Goal: Task Accomplishment & Management: Complete application form

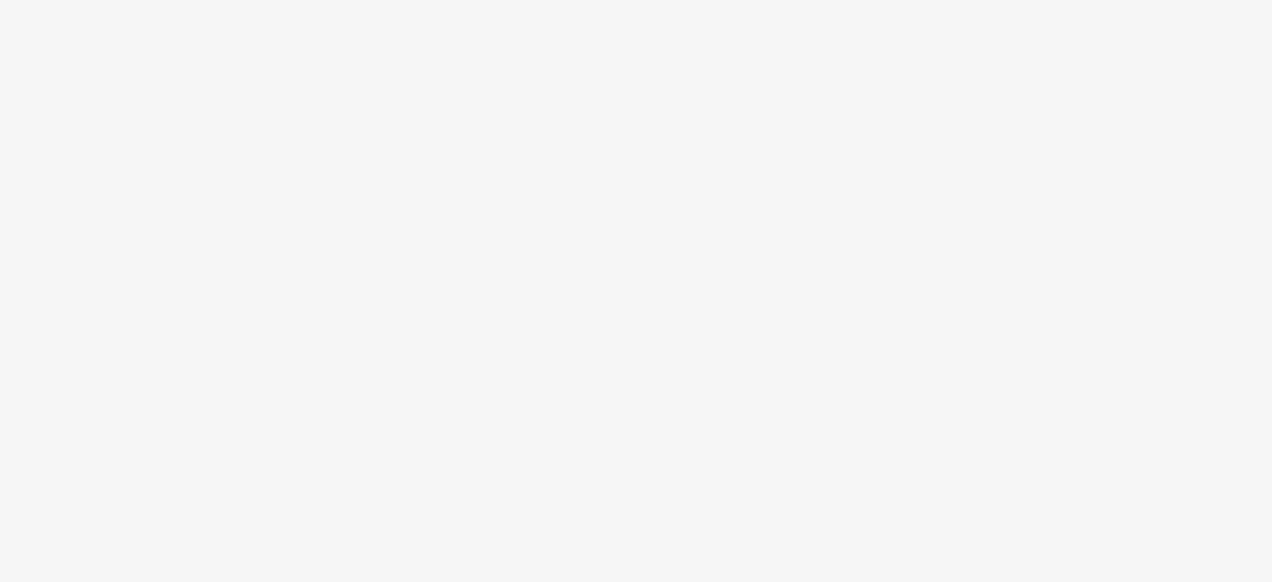
click at [1068, 318] on body at bounding box center [636, 291] width 1272 height 582
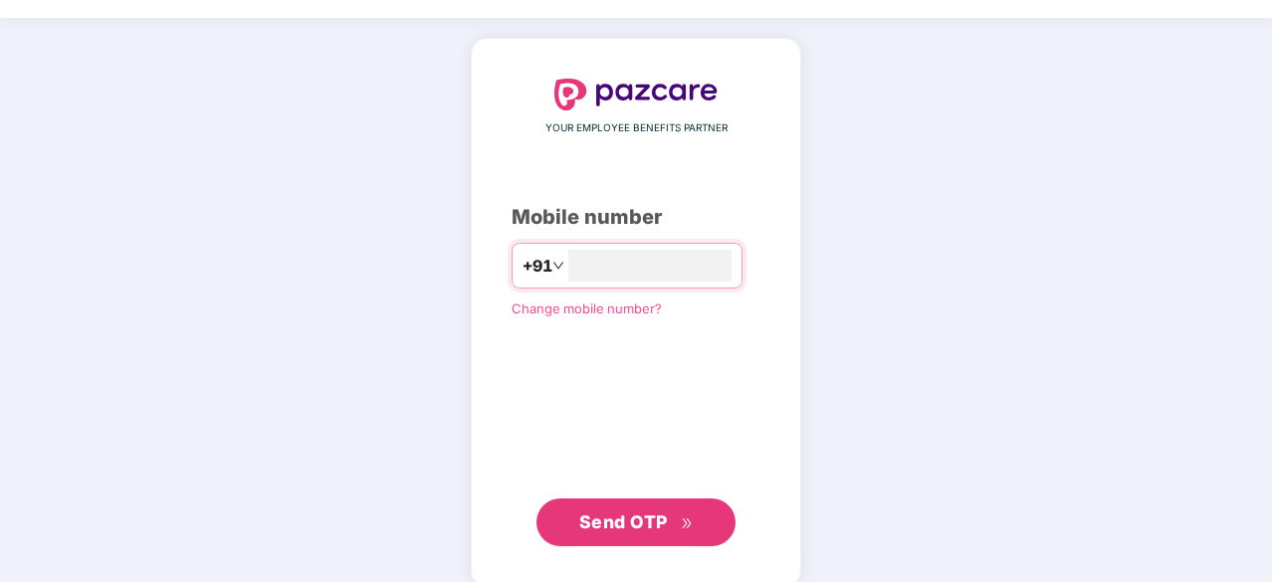
scroll to position [76, 0]
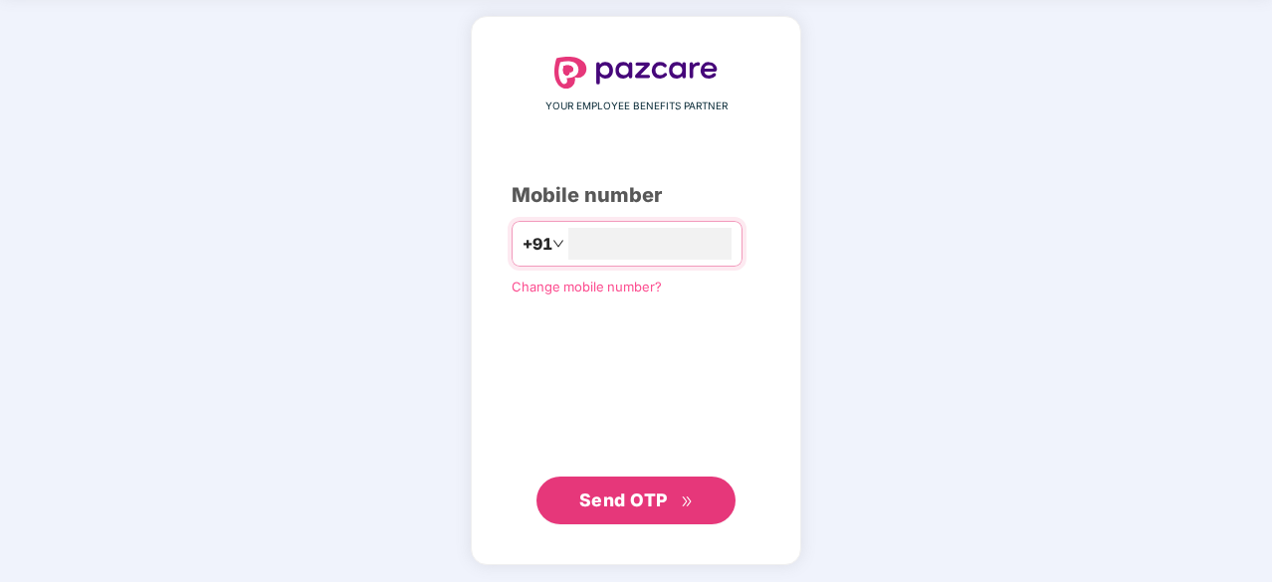
type input "**********"
click at [641, 513] on button "Send OTP" at bounding box center [635, 501] width 199 height 48
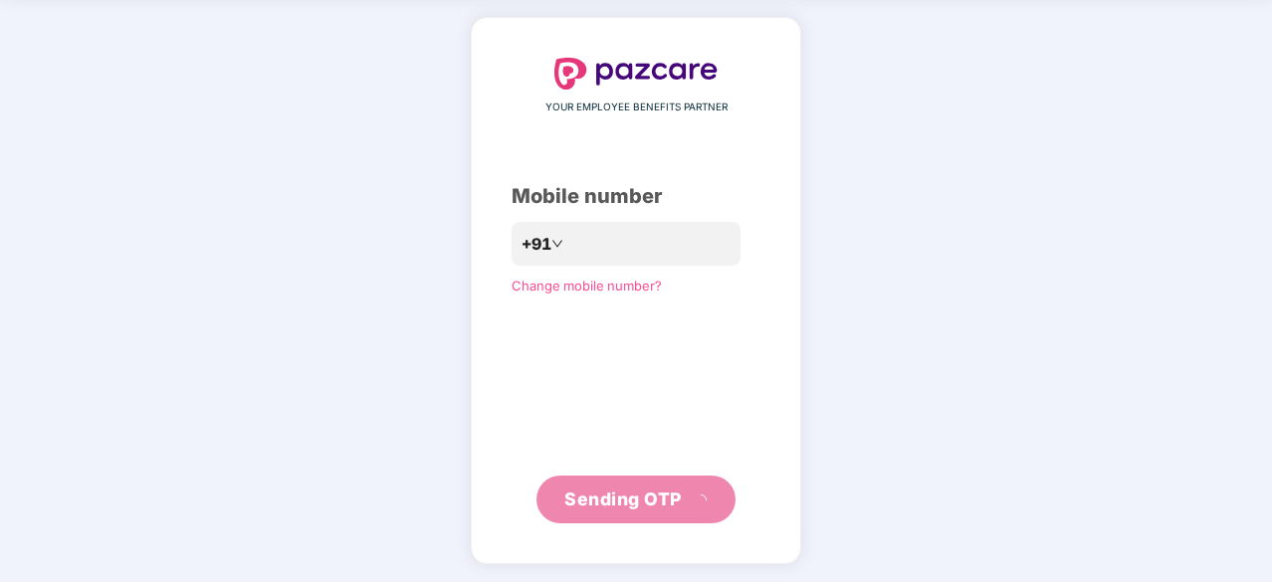
scroll to position [66, 0]
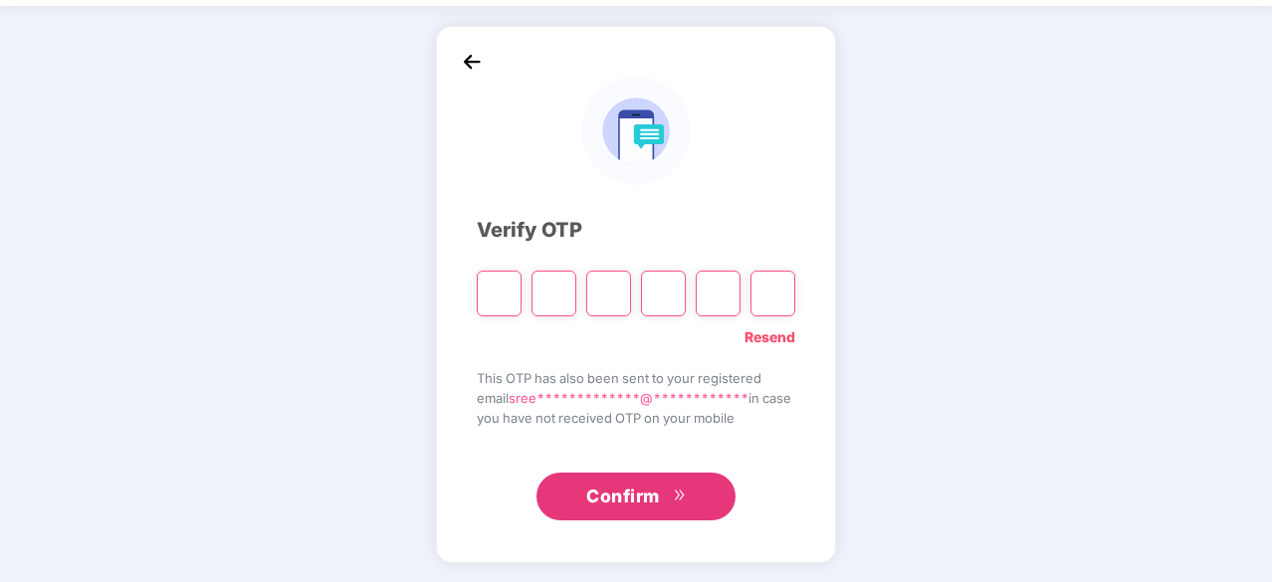
type input "*"
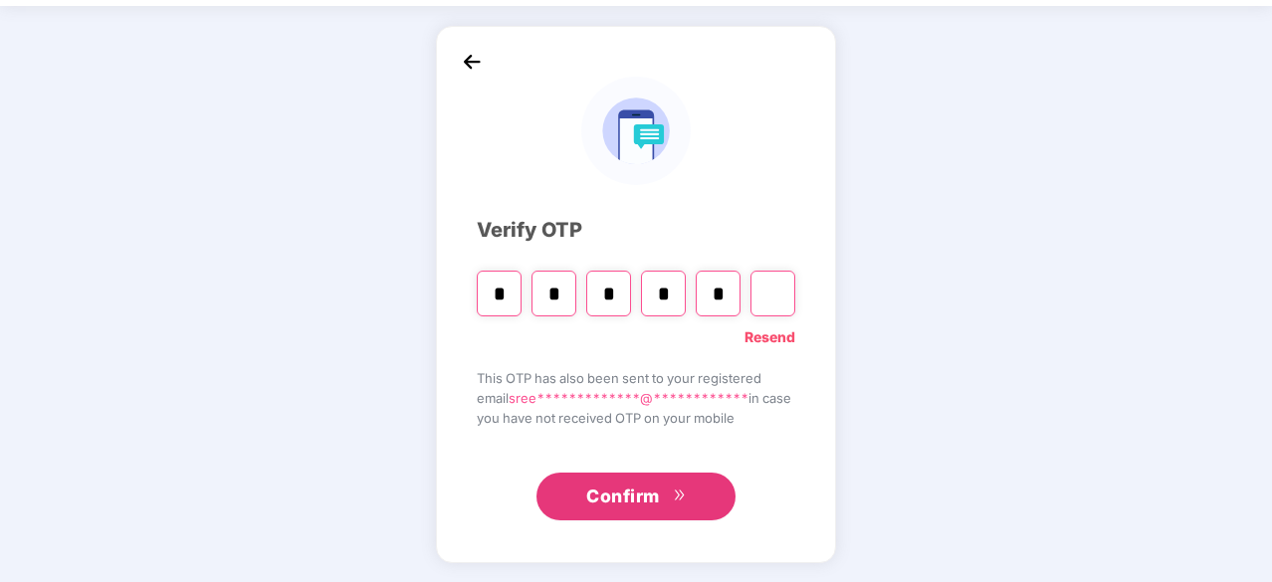
type input "*"
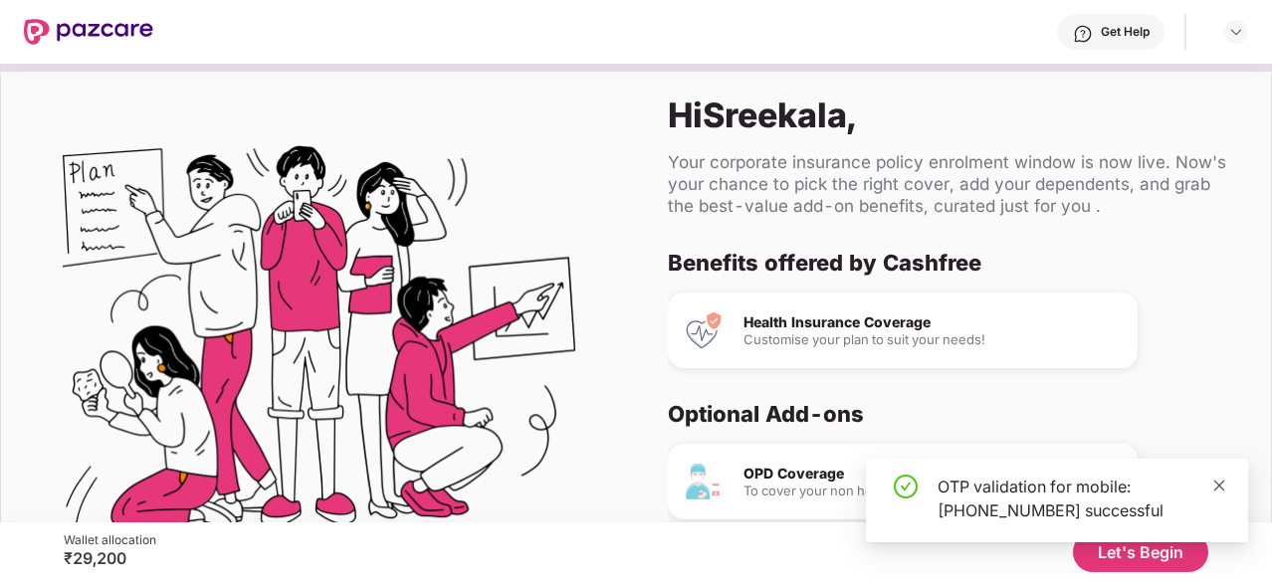
click at [1218, 489] on icon "close" at bounding box center [1219, 486] width 14 height 14
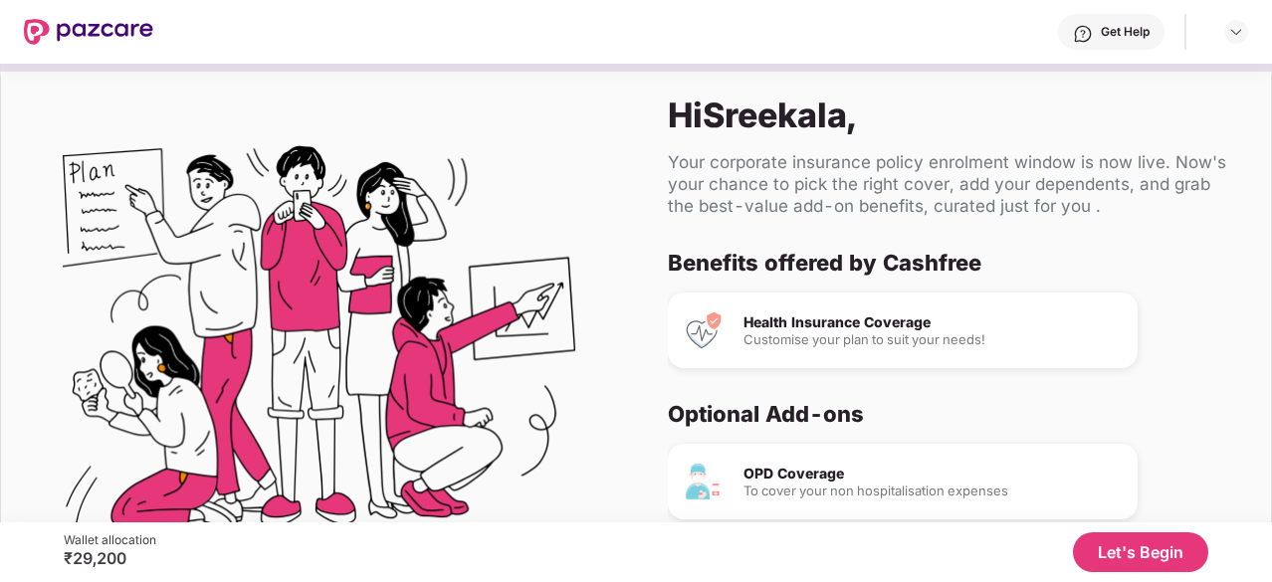
click at [1118, 560] on button "Let's Begin" at bounding box center [1140, 552] width 135 height 40
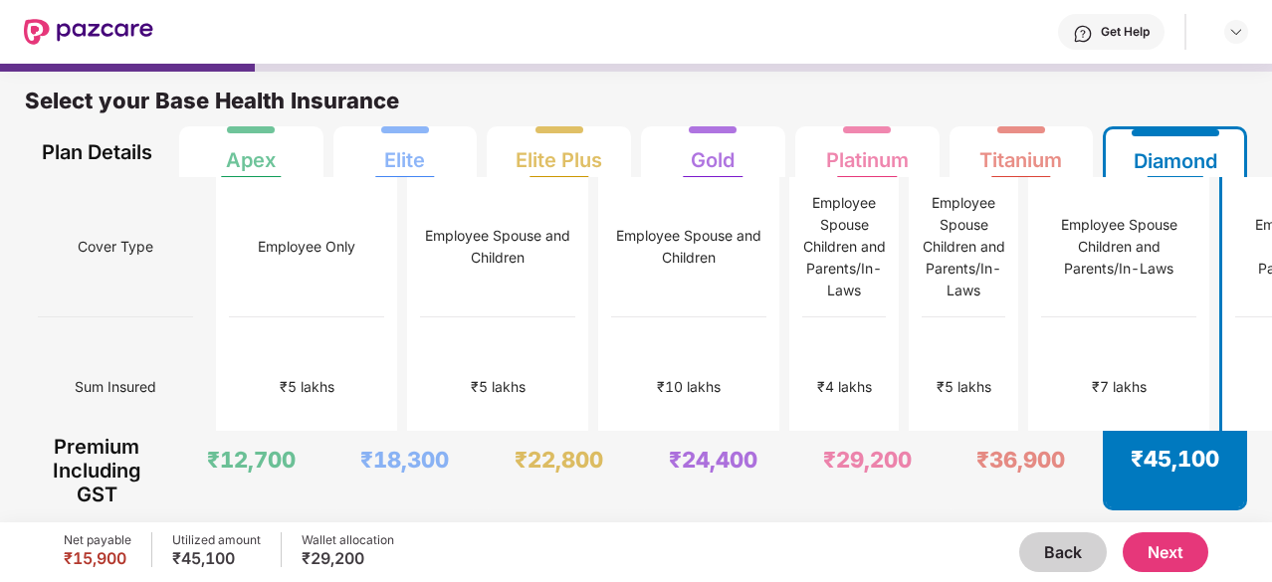
click at [1165, 552] on button "Next" at bounding box center [1165, 552] width 86 height 40
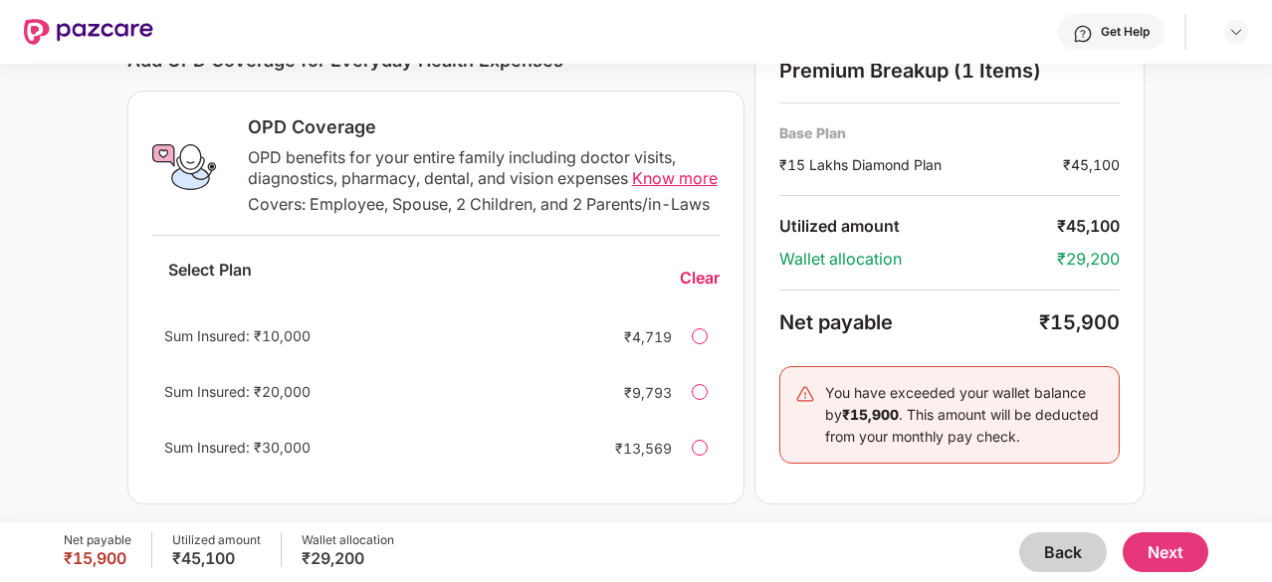
scroll to position [720, 0]
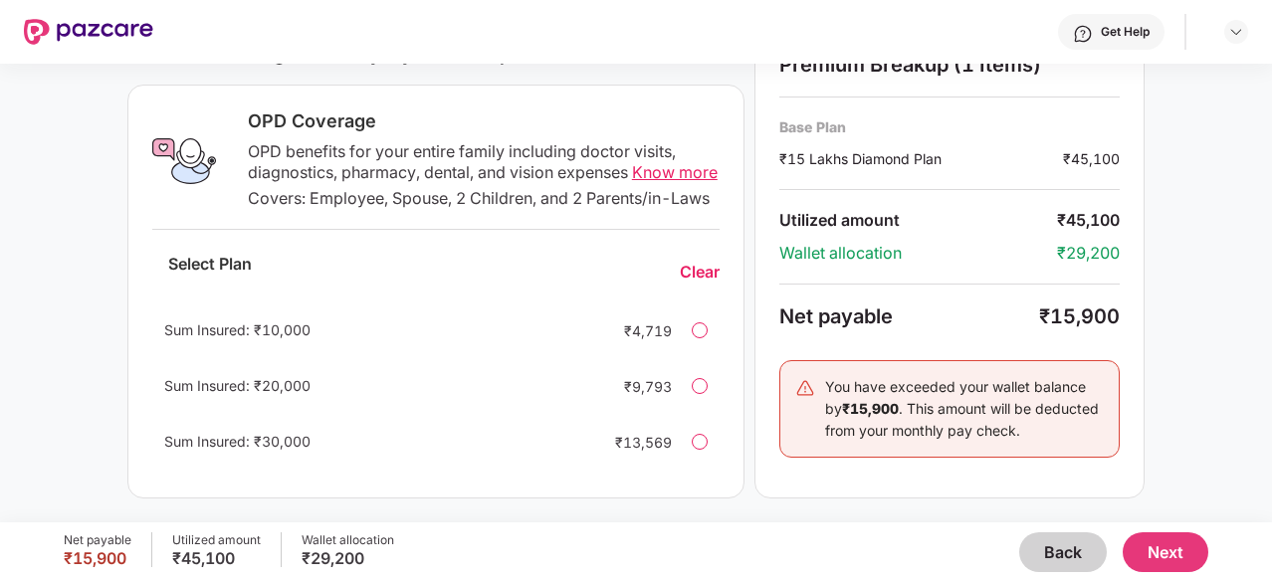
click at [1186, 554] on button "Next" at bounding box center [1165, 552] width 86 height 40
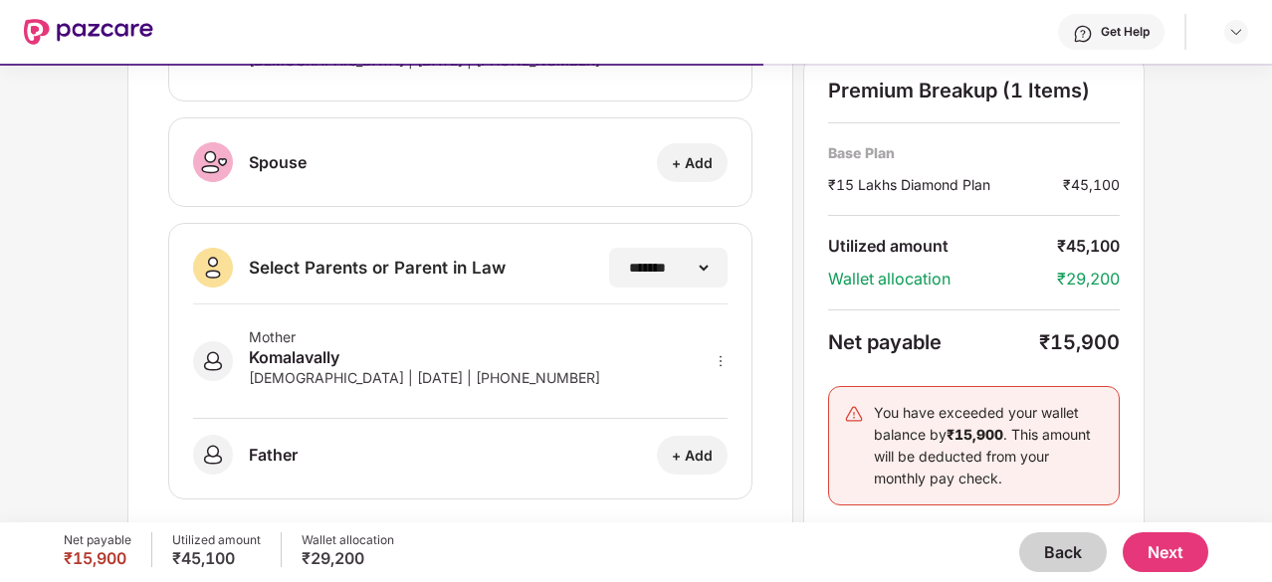
scroll to position [464, 0]
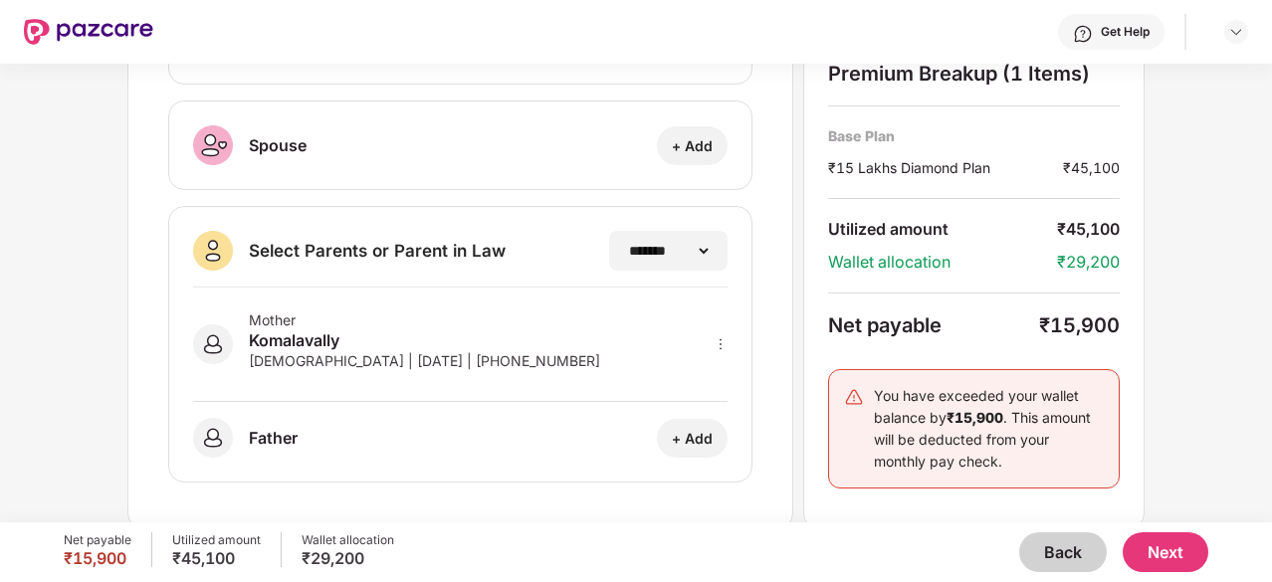
click at [1160, 547] on button "Next" at bounding box center [1165, 552] width 86 height 40
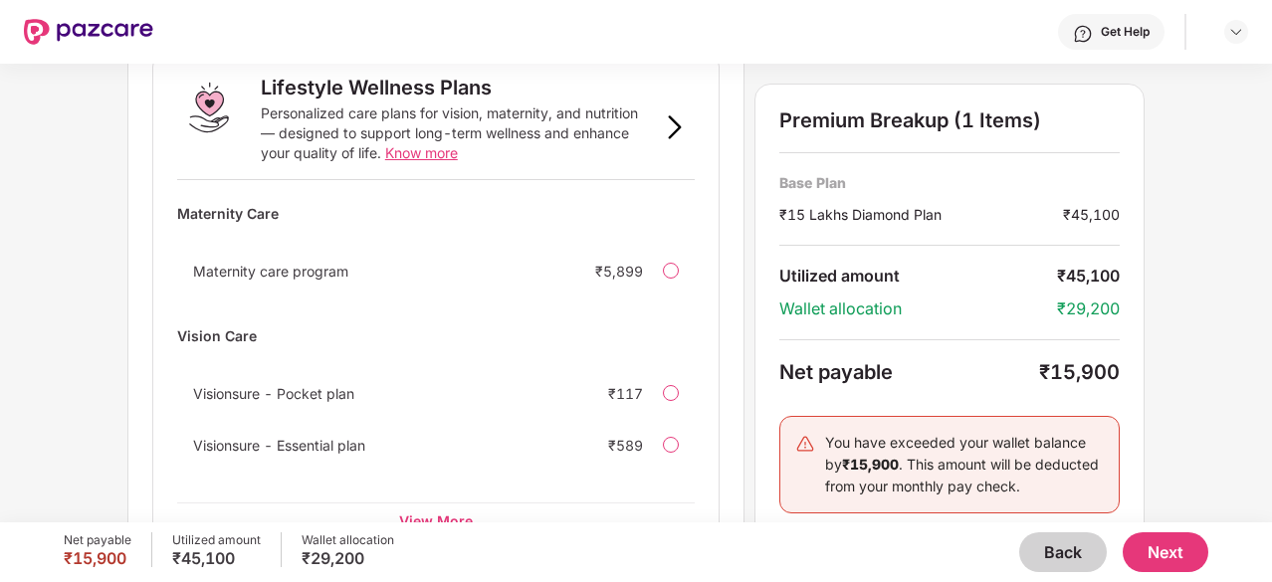
scroll to position [1412, 0]
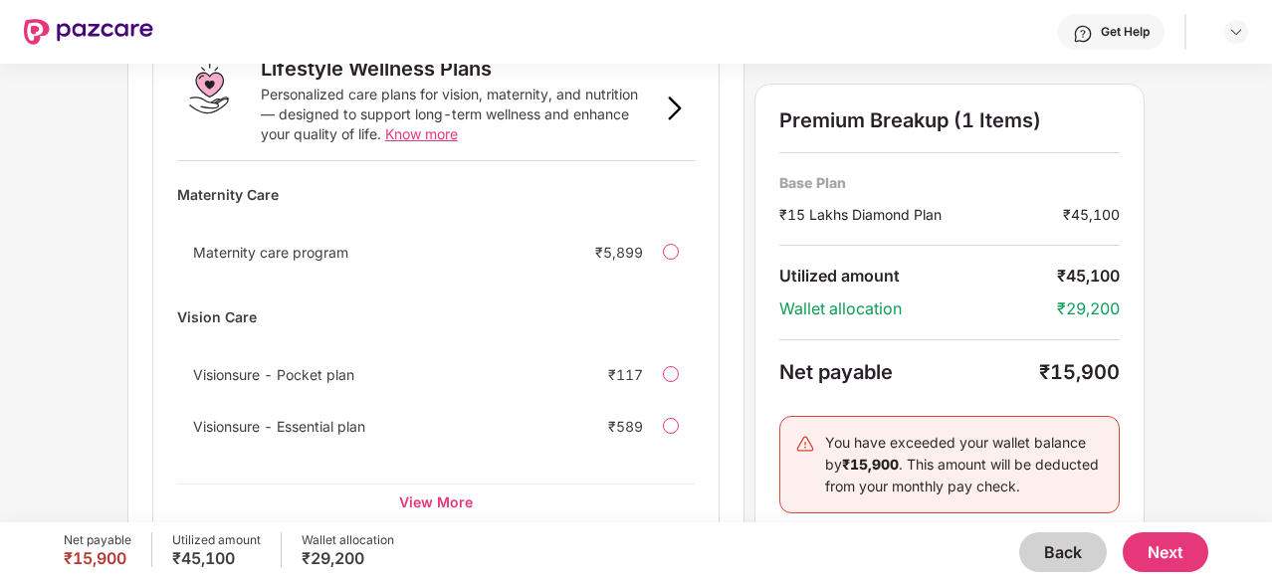
click at [1180, 540] on button "Next" at bounding box center [1165, 552] width 86 height 40
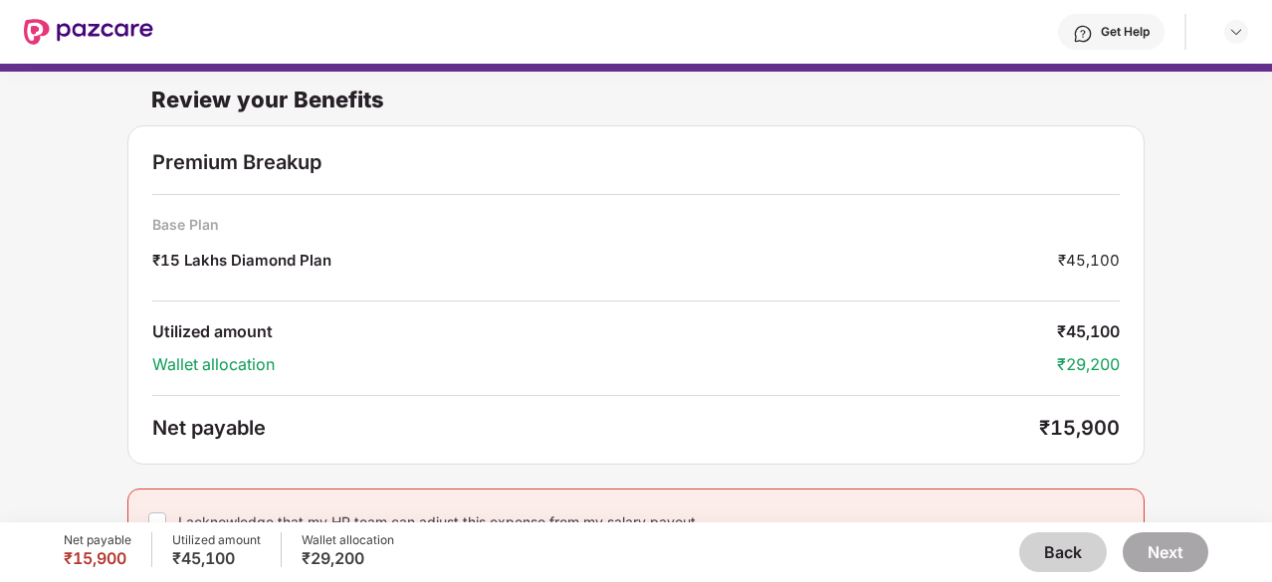
scroll to position [30, 0]
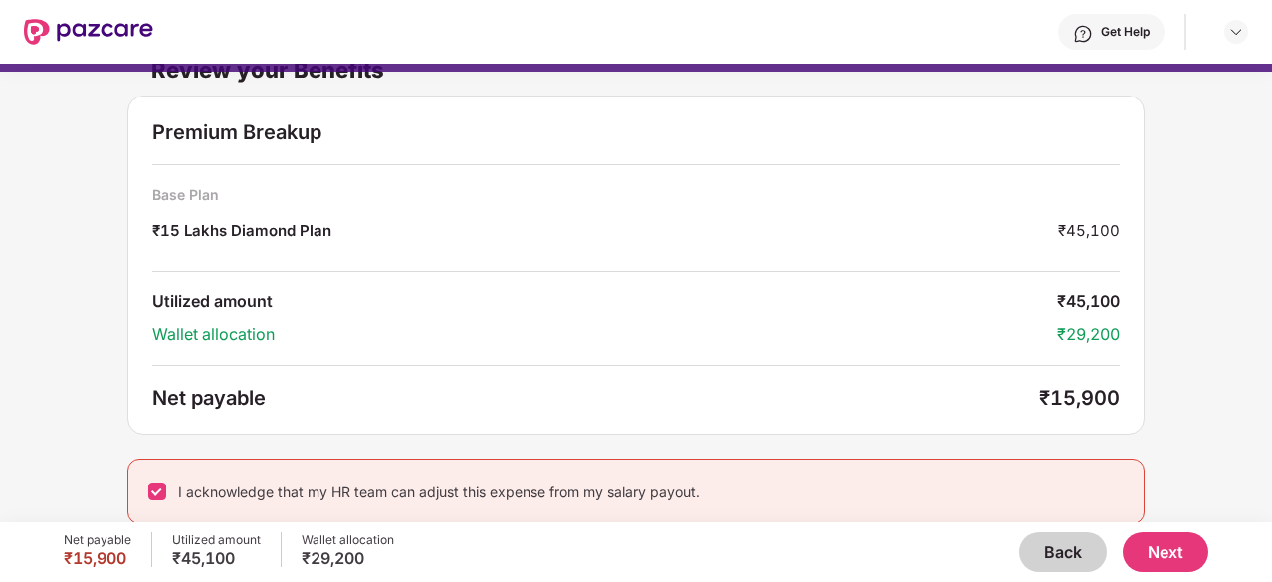
click at [1161, 550] on button "Next" at bounding box center [1165, 552] width 86 height 40
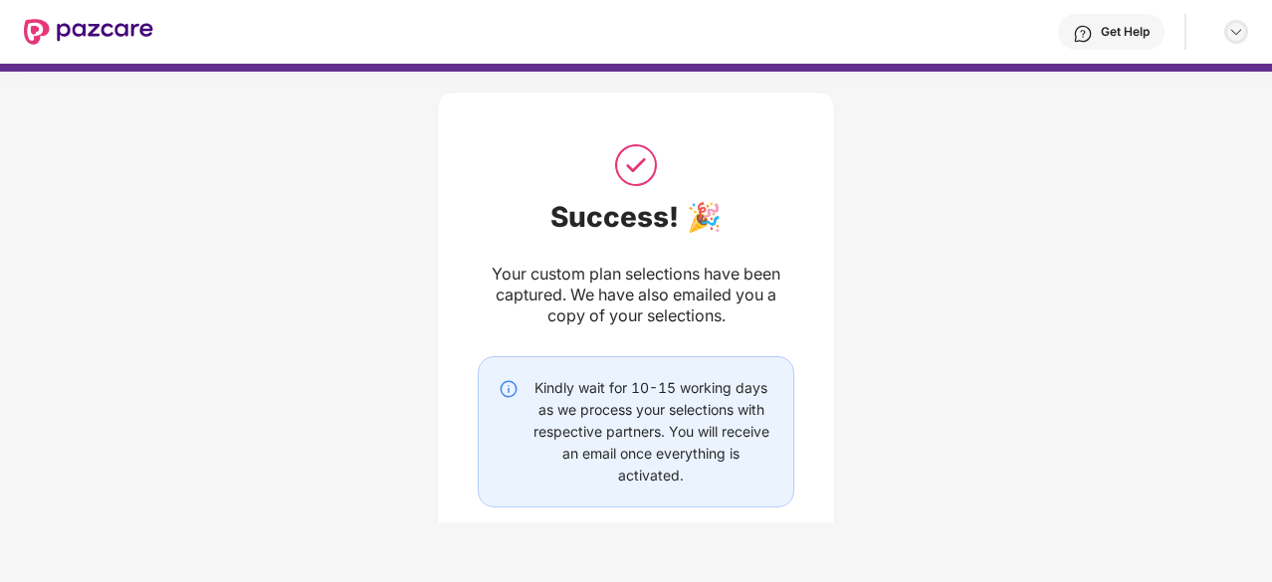
click at [1230, 31] on img at bounding box center [1236, 32] width 16 height 16
click at [1120, 79] on div "Logout" at bounding box center [1142, 79] width 259 height 39
